Goal: Information Seeking & Learning: Learn about a topic

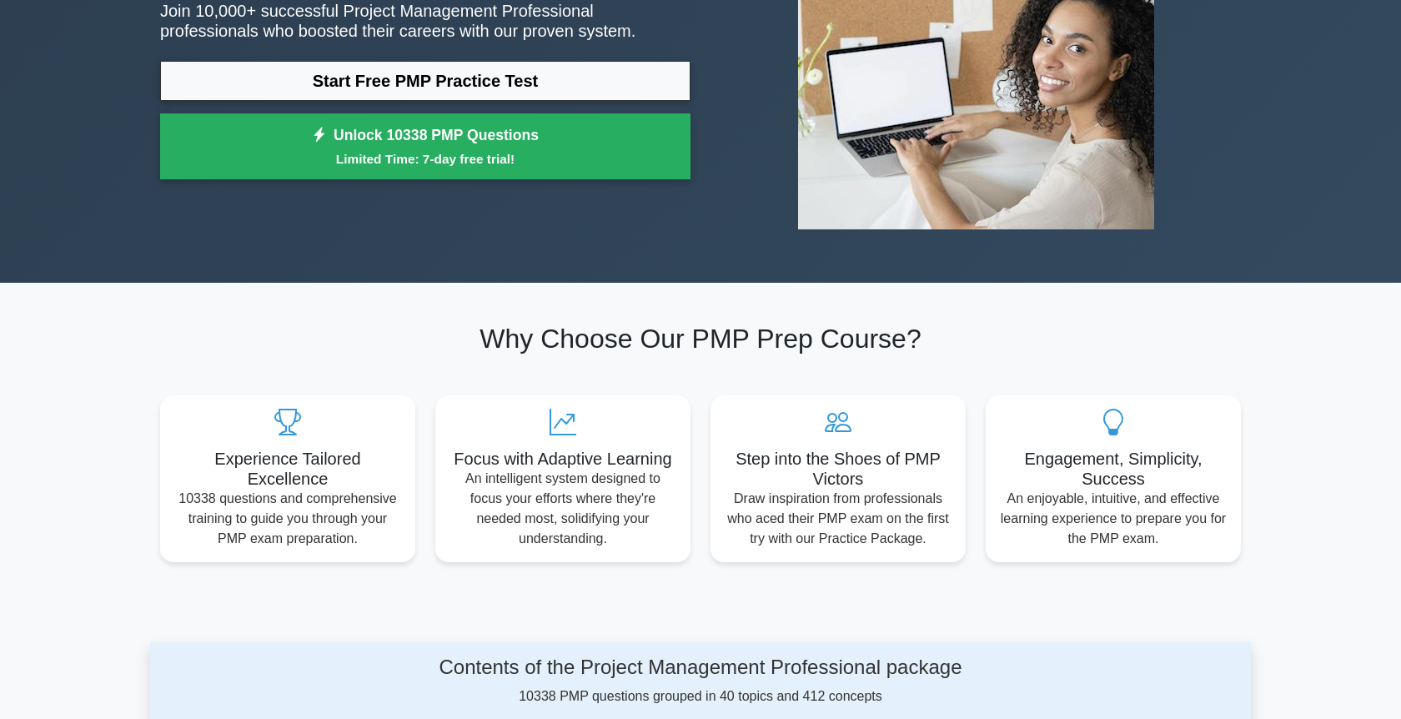
scroll to position [72, 0]
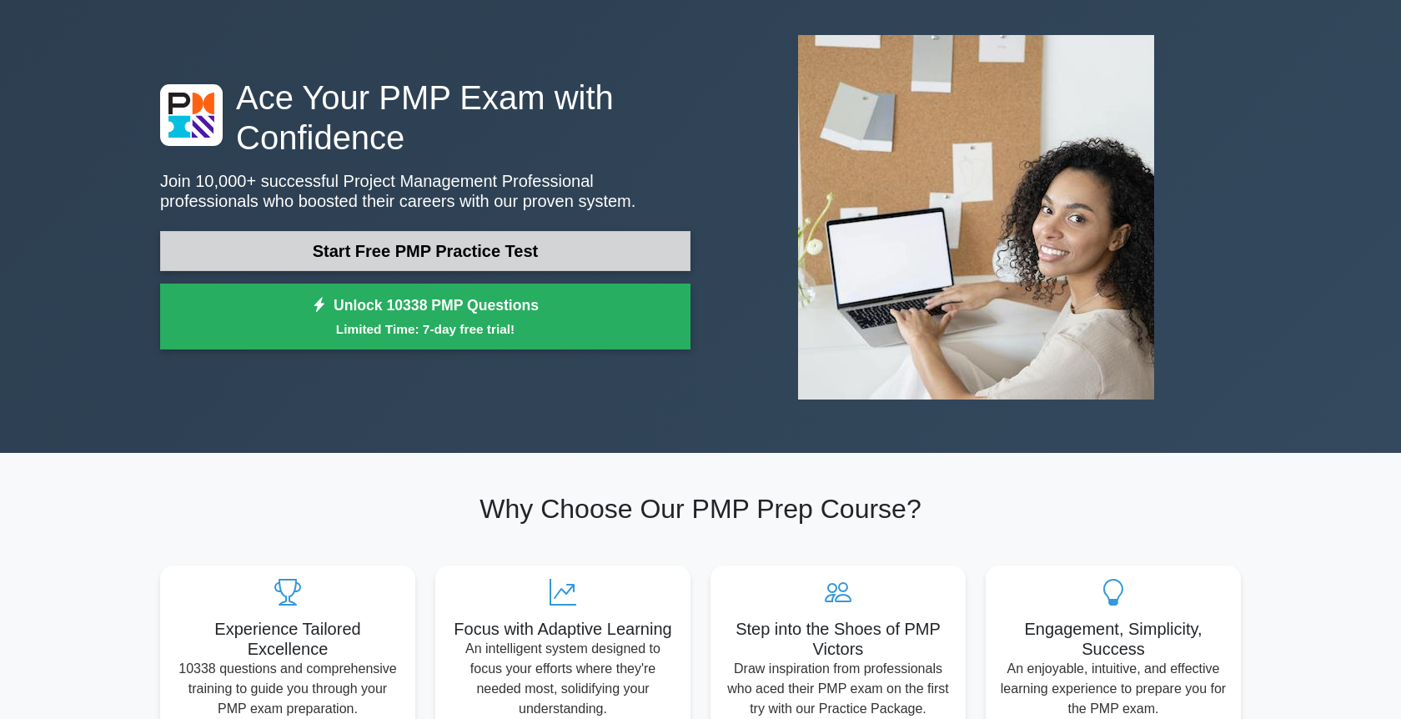
click at [372, 249] on link "Start Free PMP Practice Test" at bounding box center [425, 251] width 530 height 40
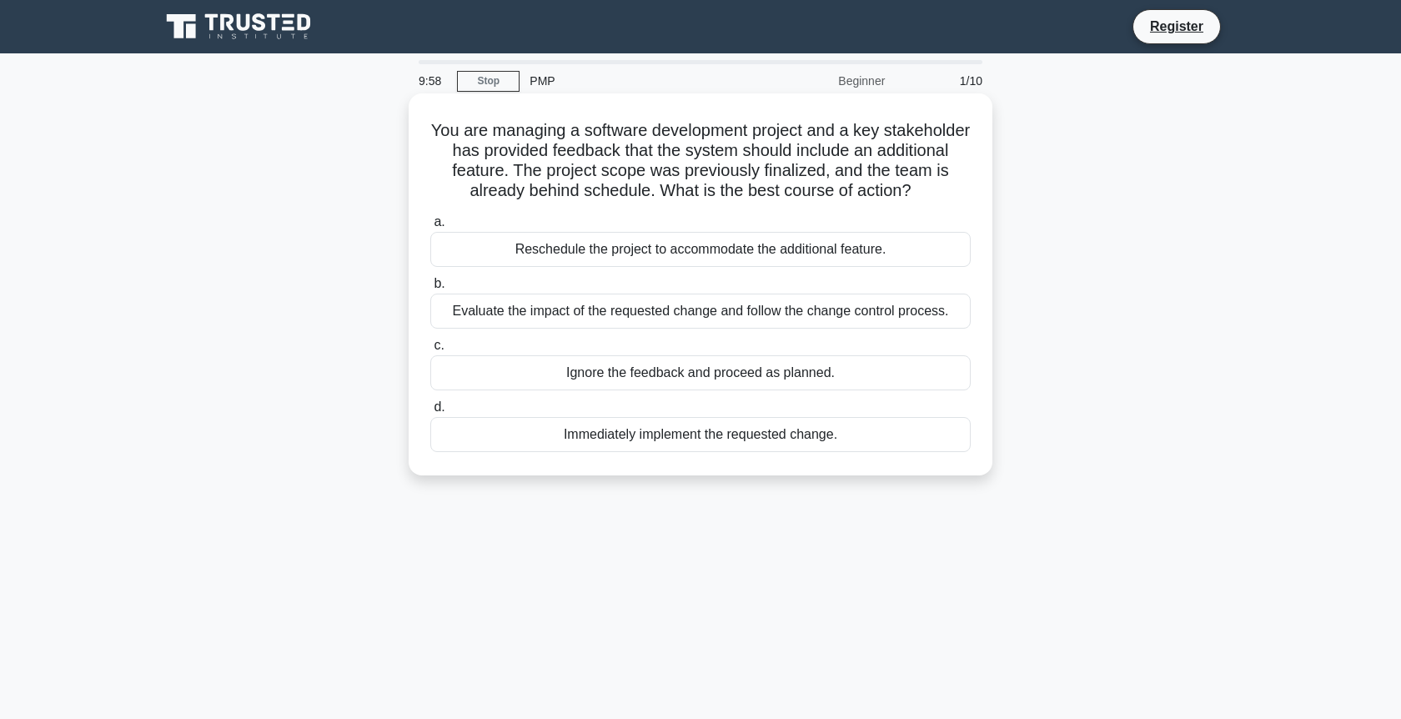
click at [543, 250] on div "Reschedule the project to accommodate the additional feature." at bounding box center [700, 249] width 540 height 35
click at [430, 228] on input "a. Reschedule the project to accommodate the additional feature." at bounding box center [430, 222] width 0 height 11
